Goal: Check status: Check status

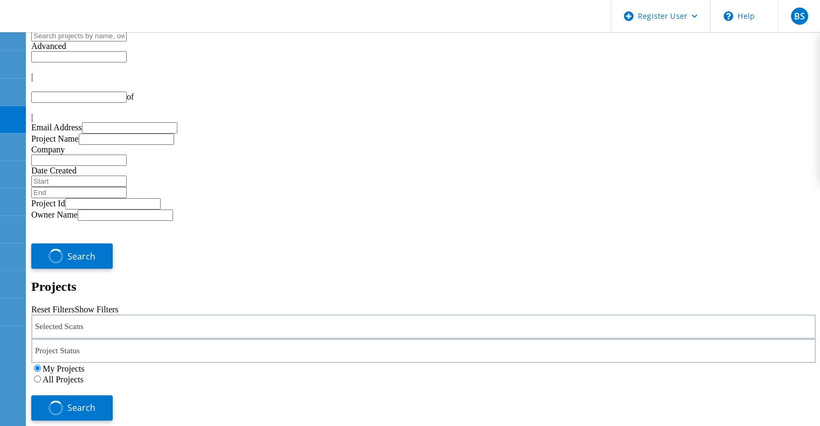
type input "1"
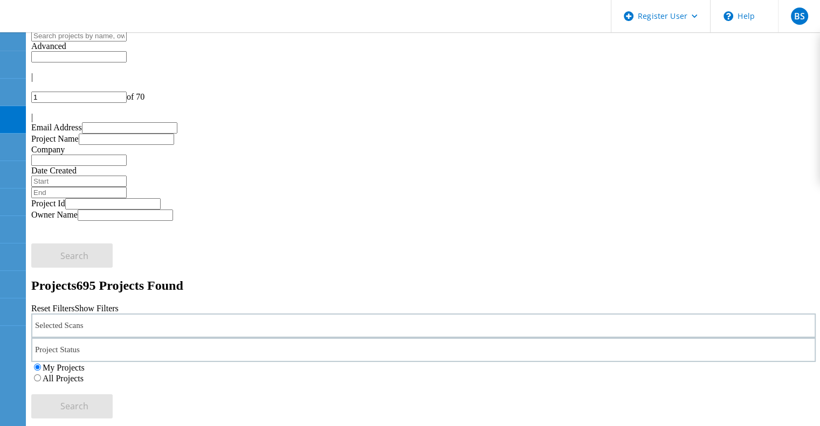
click at [205, 314] on div "Selected Scans" at bounding box center [423, 326] width 784 height 24
click at [95, 323] on label "NetApp" at bounding box center [80, 327] width 27 height 9
click at [66, 324] on input "NetApp" at bounding box center [62, 327] width 7 height 7
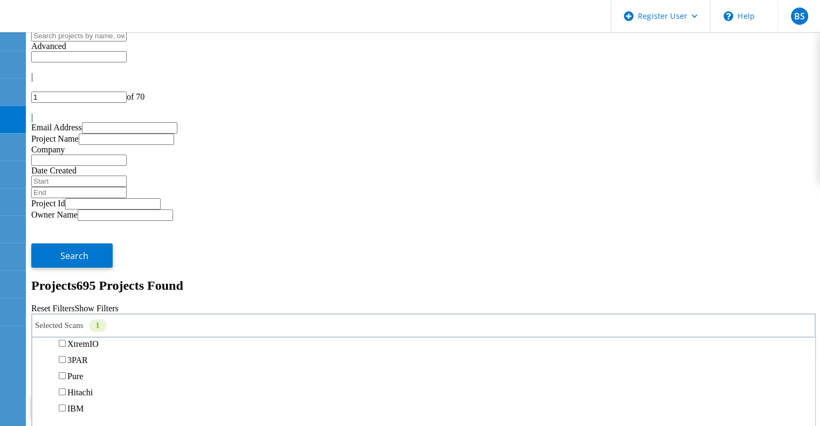
click at [84, 374] on label "All Projects" at bounding box center [63, 378] width 41 height 9
click at [41, 375] on input "All Projects" at bounding box center [37, 378] width 7 height 7
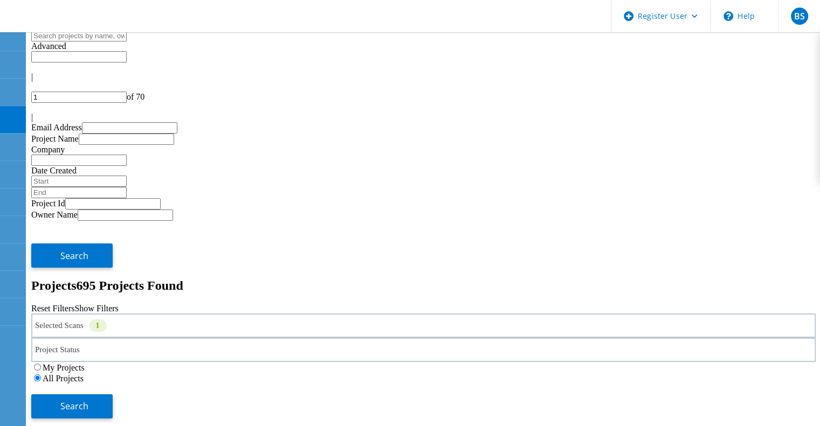
click at [676, 362] on div "My Projects All Projects" at bounding box center [423, 373] width 784 height 22
click at [113, 394] on button "Search" at bounding box center [71, 406] width 81 height 24
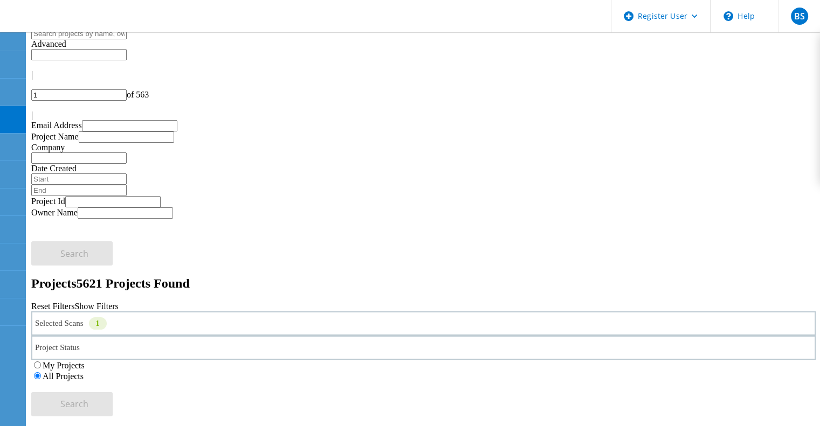
scroll to position [0, 0]
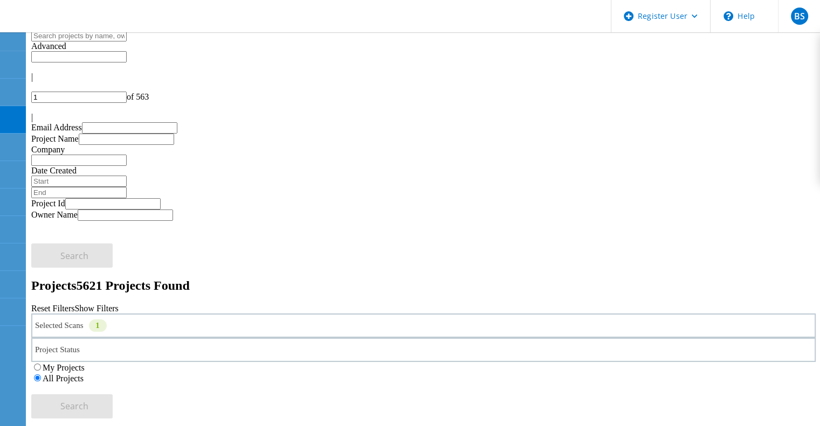
click at [85, 363] on label "My Projects" at bounding box center [64, 367] width 42 height 9
click at [41, 364] on input "My Projects" at bounding box center [37, 367] width 7 height 7
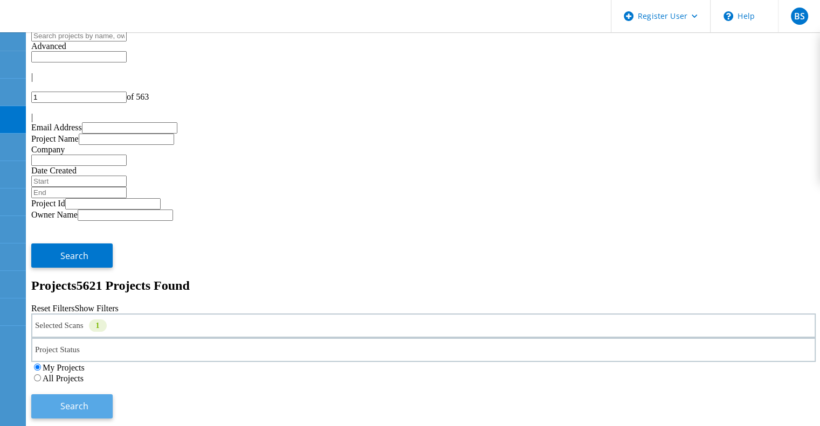
click at [113, 394] on button "Search" at bounding box center [71, 406] width 81 height 24
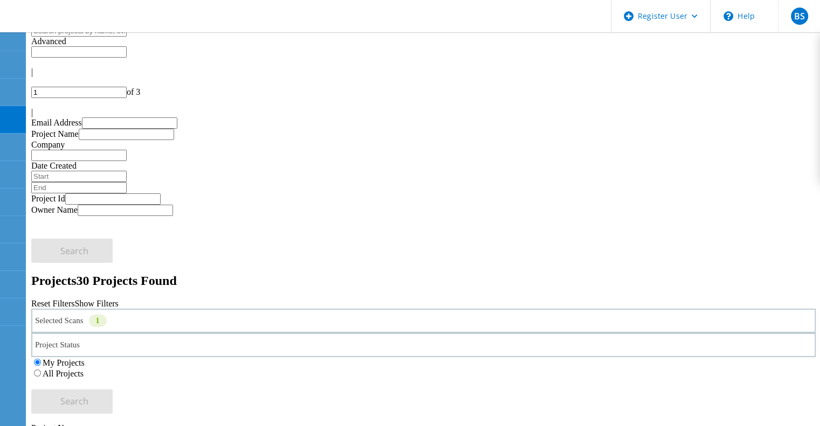
scroll to position [54, 0]
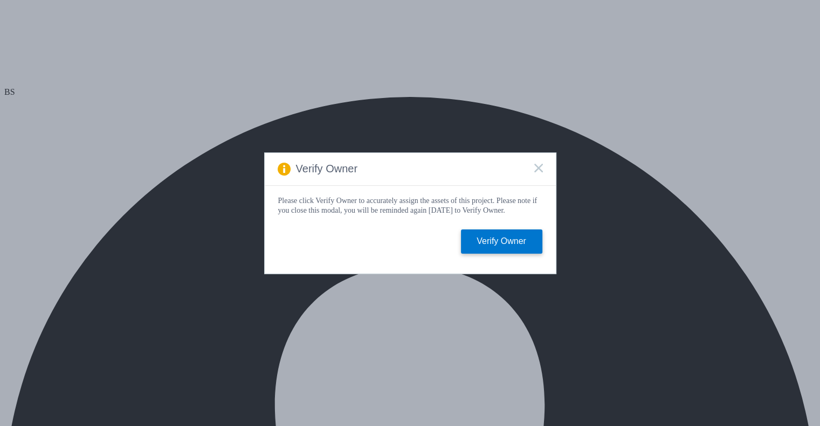
click at [541, 169] on rect at bounding box center [537, 167] width 9 height 9
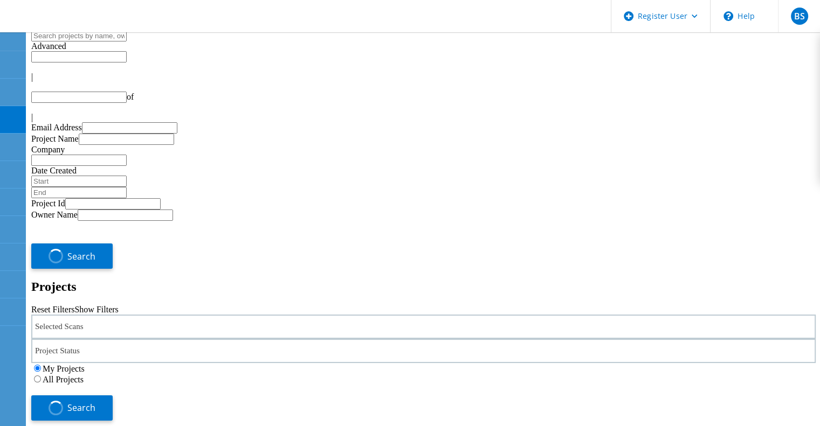
type input "1"
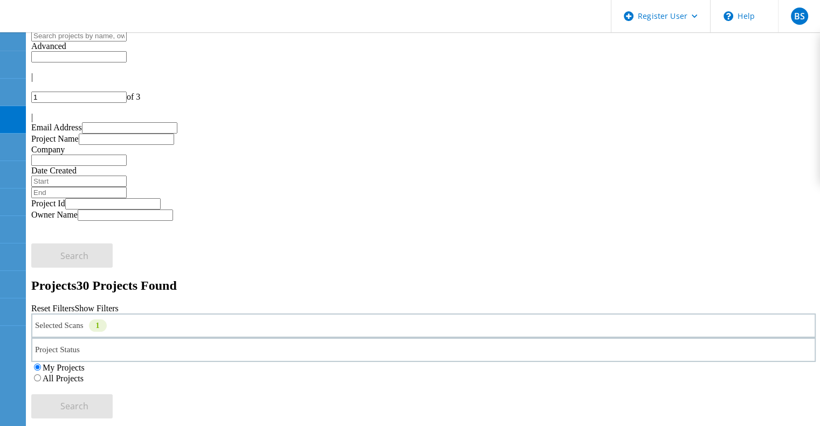
scroll to position [216, 0]
